Goal: Transaction & Acquisition: Purchase product/service

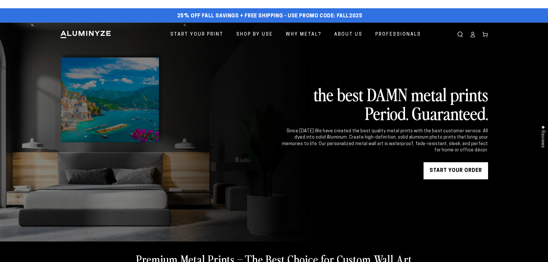
click at [455, 171] on link "START YOUR Order" at bounding box center [456, 170] width 65 height 17
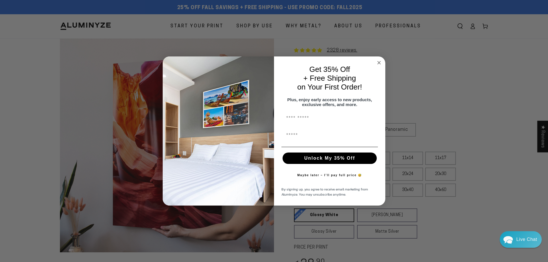
click at [379, 61] on icon "Close dialog" at bounding box center [379, 62] width 3 height 3
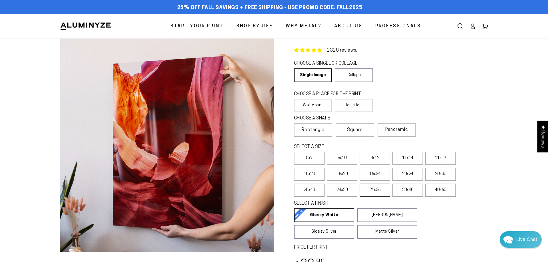
click at [378, 186] on label "24x36" at bounding box center [375, 190] width 31 height 13
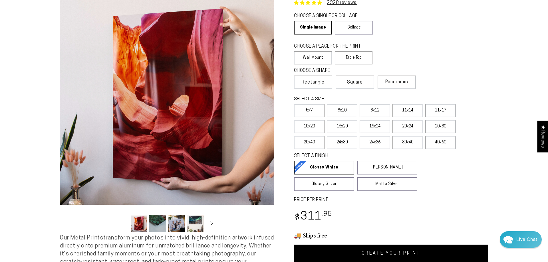
scroll to position [87, 0]
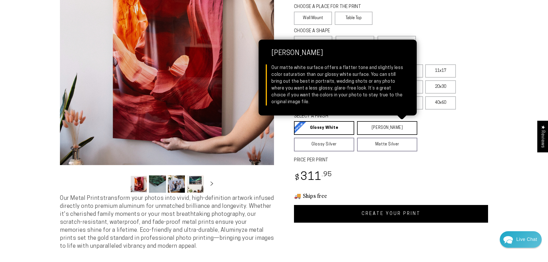
click at [380, 134] on link "Matte White Matte White Our matte white surface offers a flatter tone and sligh…" at bounding box center [387, 128] width 60 height 14
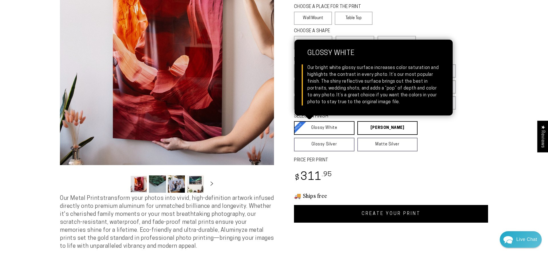
click at [318, 131] on link "Glossy White Glossy White Our bright white glossy surface increases color satur…" at bounding box center [324, 128] width 61 height 14
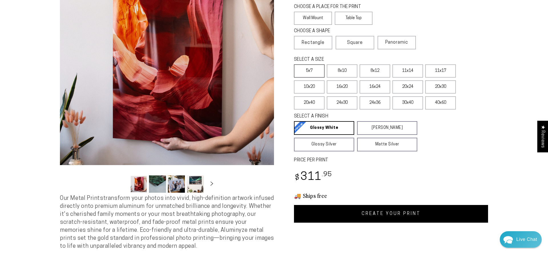
click at [319, 74] on label "5x7" at bounding box center [309, 71] width 31 height 13
